Goal: Information Seeking & Learning: Check status

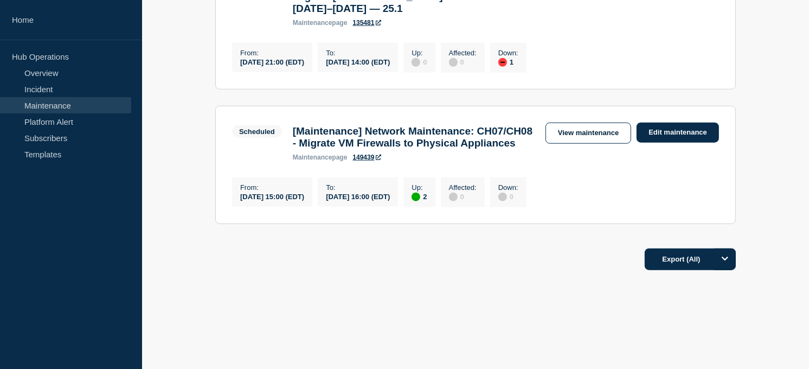
click at [25, 105] on link "Maintenance" at bounding box center [65, 105] width 131 height 16
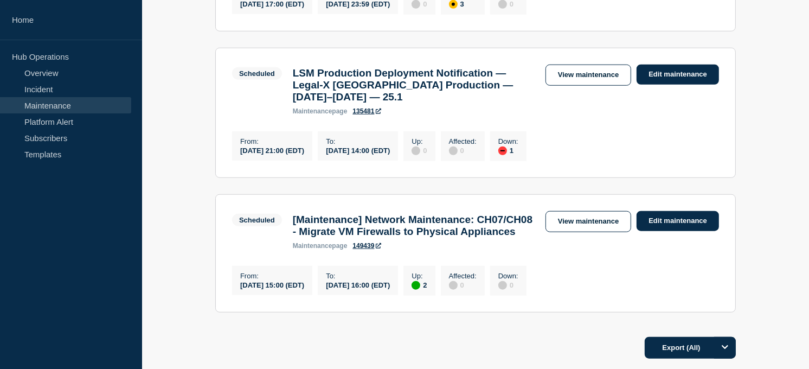
scroll to position [870, 0]
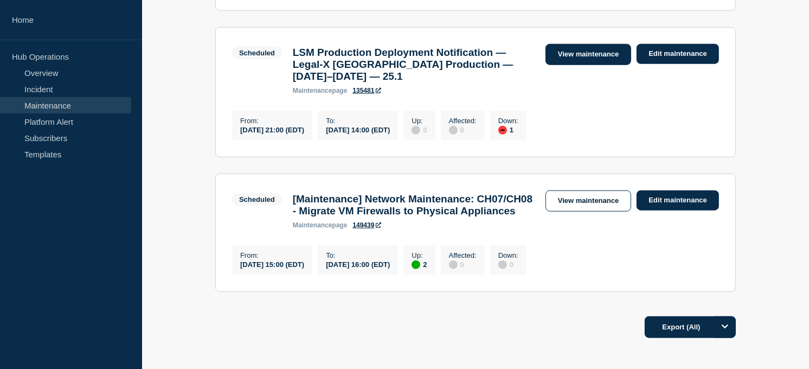
click at [583, 65] on link "View maintenance" at bounding box center [588, 54] width 86 height 21
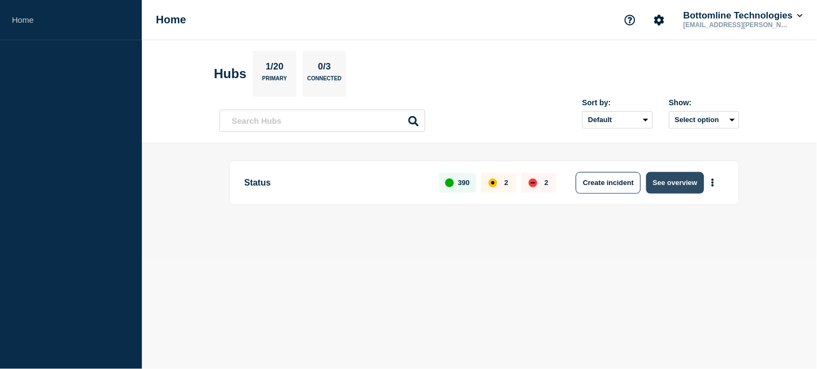
click at [663, 185] on button "See overview" at bounding box center [675, 183] width 57 height 22
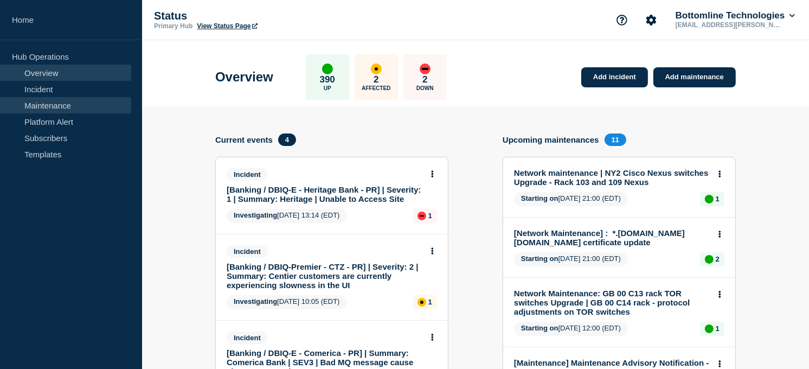
click at [68, 101] on link "Maintenance" at bounding box center [65, 105] width 131 height 16
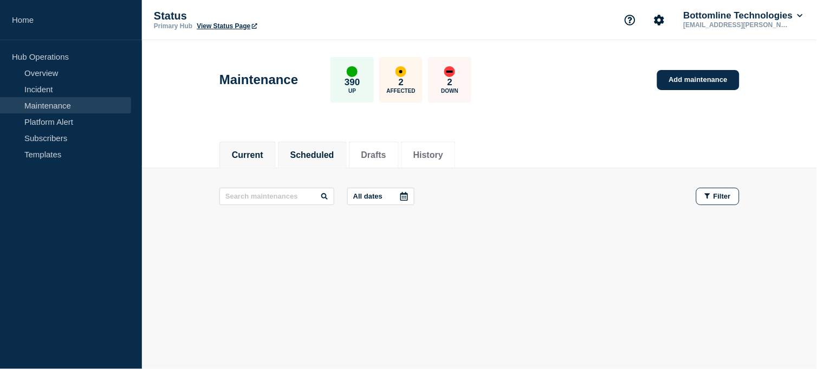
click at [324, 150] on button "Scheduled" at bounding box center [313, 155] width 44 height 10
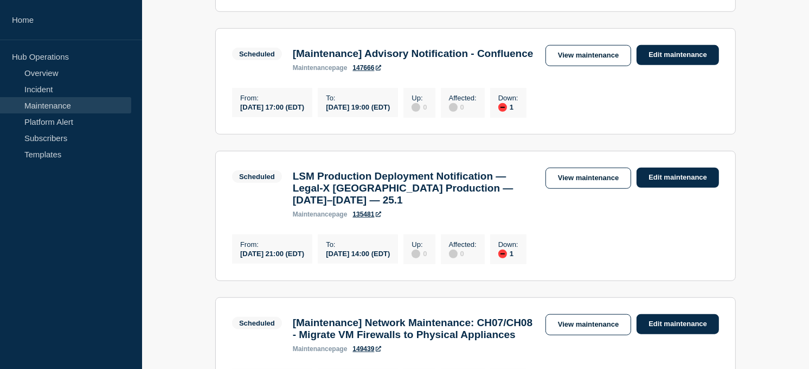
scroll to position [800, 0]
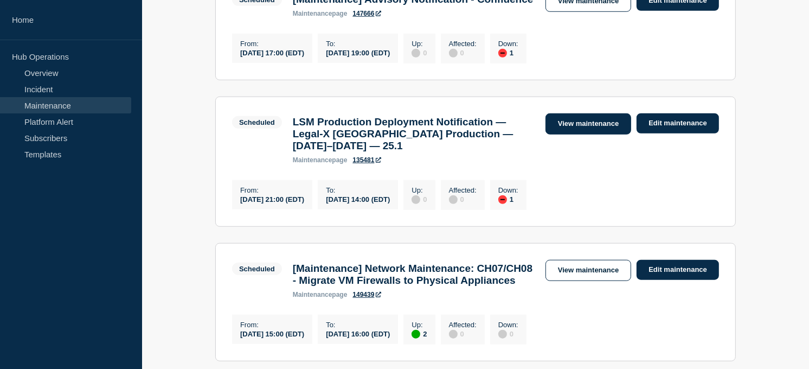
click at [577, 134] on link "View maintenance" at bounding box center [588, 123] width 86 height 21
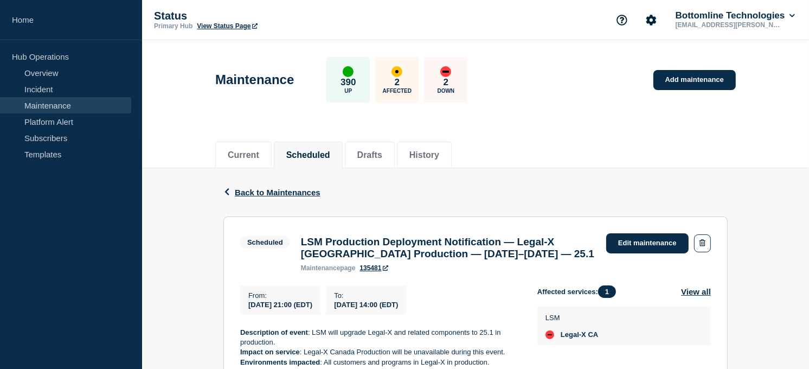
scroll to position [132, 0]
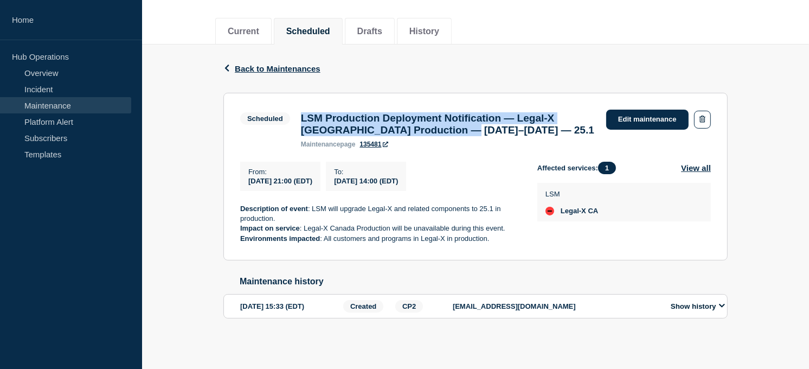
drag, startPoint x: 301, startPoint y: 111, endPoint x: 485, endPoint y: 122, distance: 184.1
click at [485, 122] on h3 "LSM Production Deployment Notification — Legal-X [GEOGRAPHIC_DATA] Production —…" at bounding box center [448, 124] width 294 height 24
copy h3 "LSM Production Deployment Notification — Legal-X [GEOGRAPHIC_DATA] Production —…"
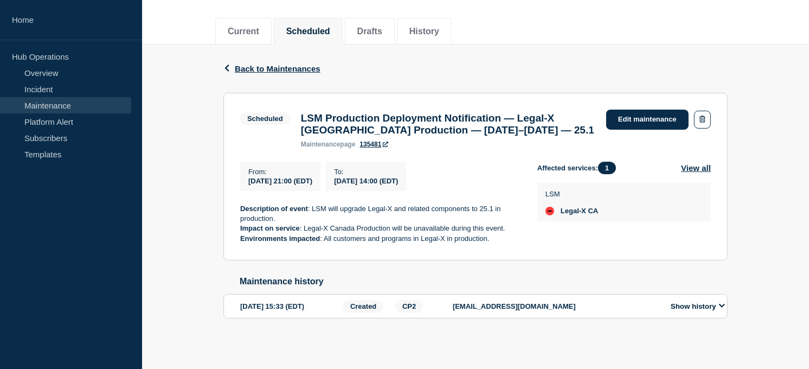
click at [475, 162] on div "From : [DATE] 21:00 (EDT) To : [DATE] 14:00 (EDT)" at bounding box center [388, 176] width 297 height 29
